Goal: Task Accomplishment & Management: Use online tool/utility

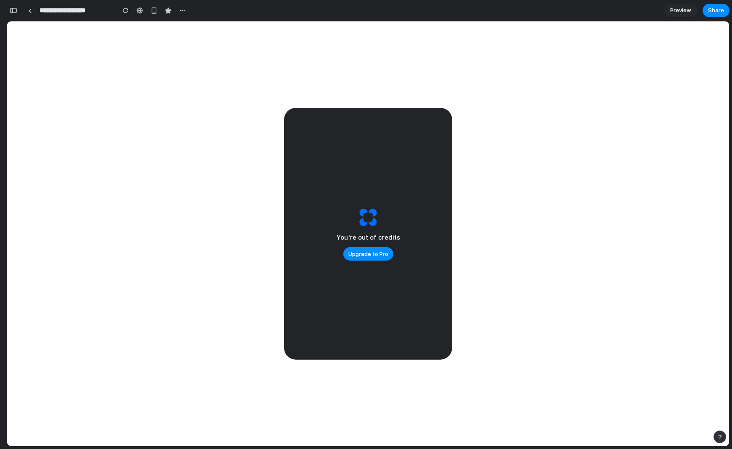
scroll to position [408, 0]
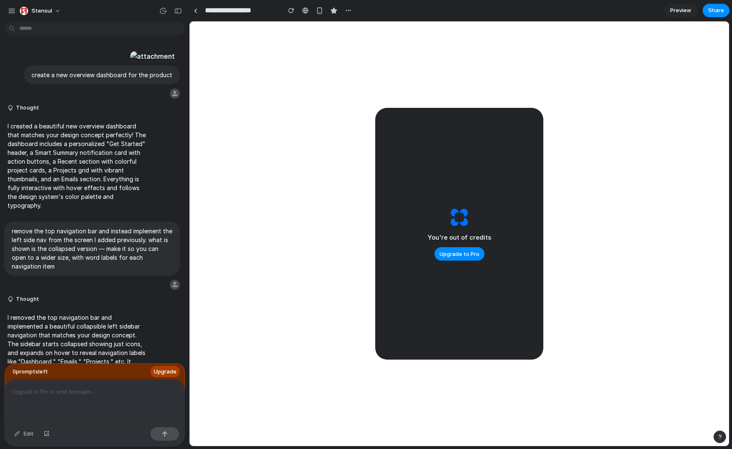
scroll to position [144, 0]
